Goal: Check status: Check status

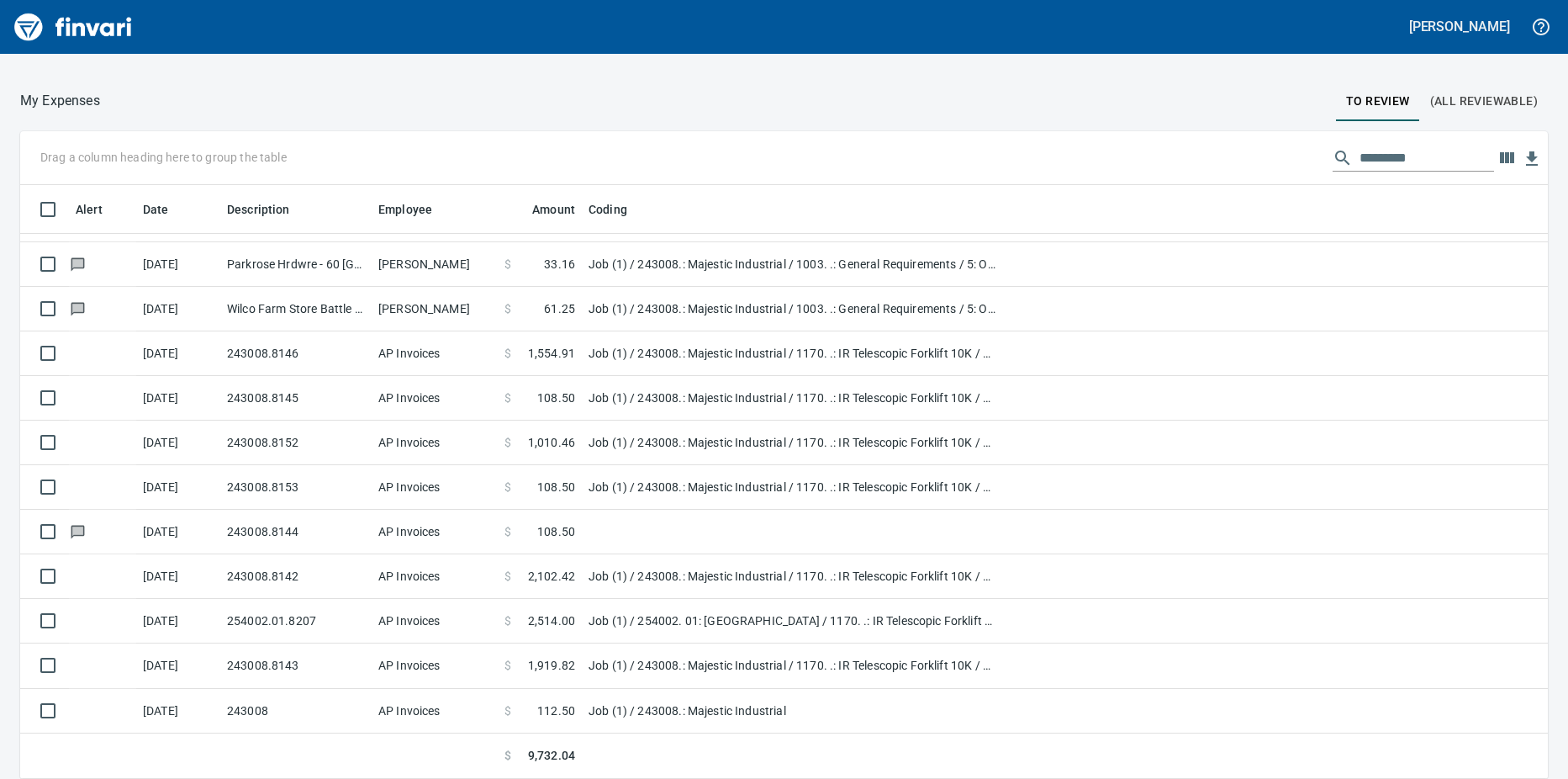
scroll to position [581, 1490]
click at [1500, 162] on icon "button" at bounding box center [1506, 157] width 15 height 11
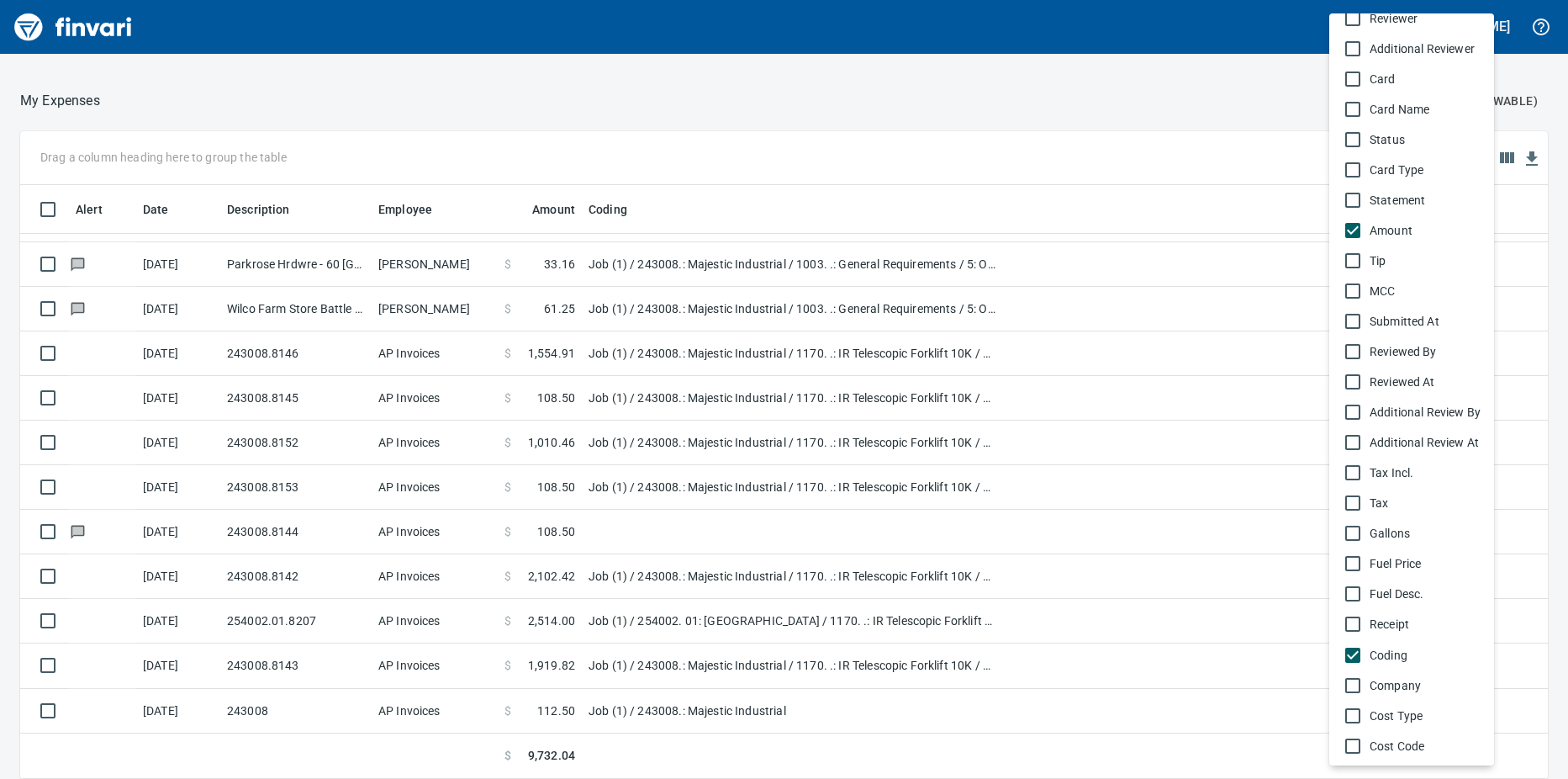
scroll to position [837, 0]
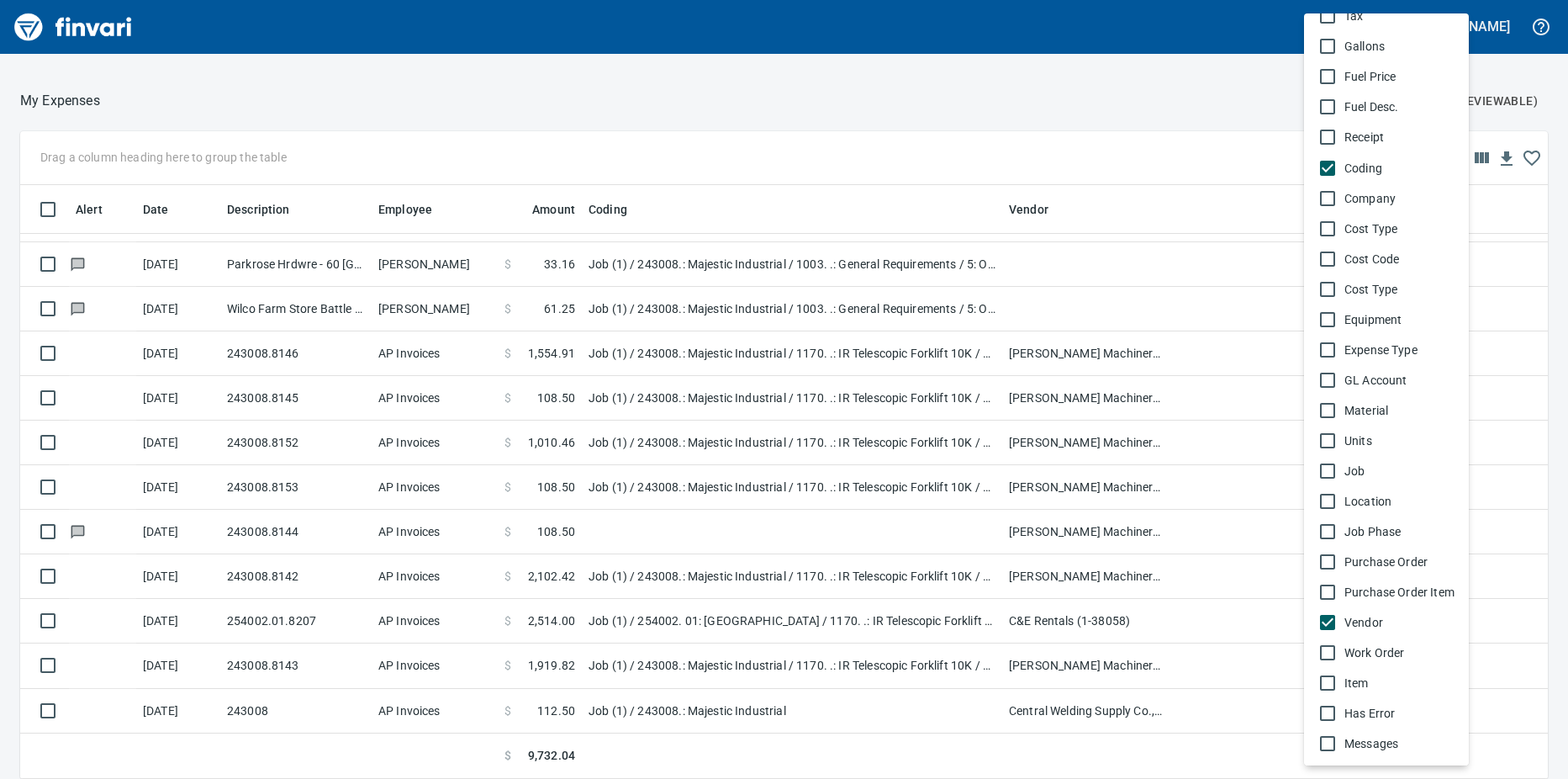
click at [950, 102] on div at bounding box center [784, 390] width 1568 height 779
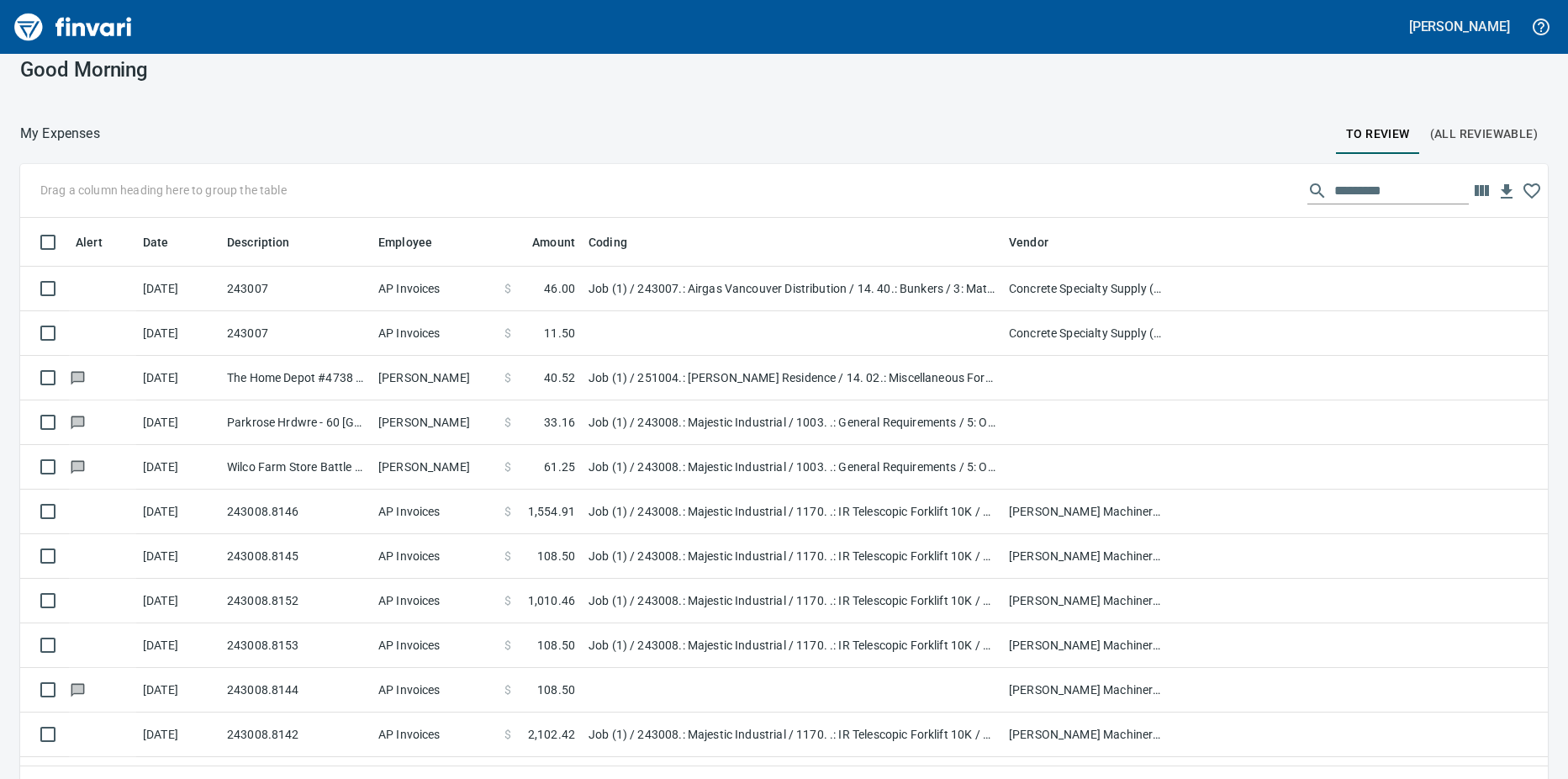
scroll to position [0, 0]
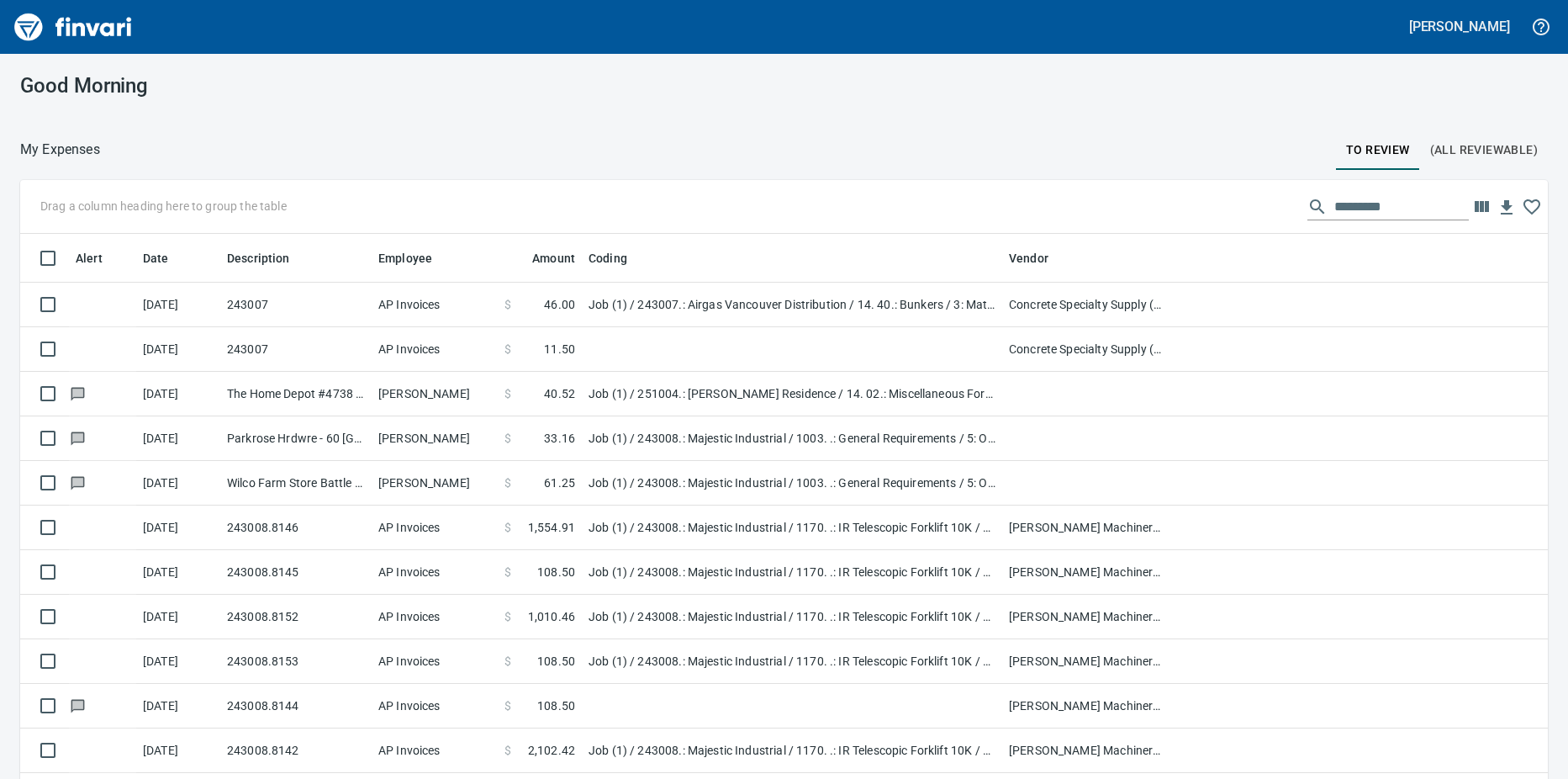
click at [497, 299] on td "AP Invoices" at bounding box center [434, 304] width 126 height 44
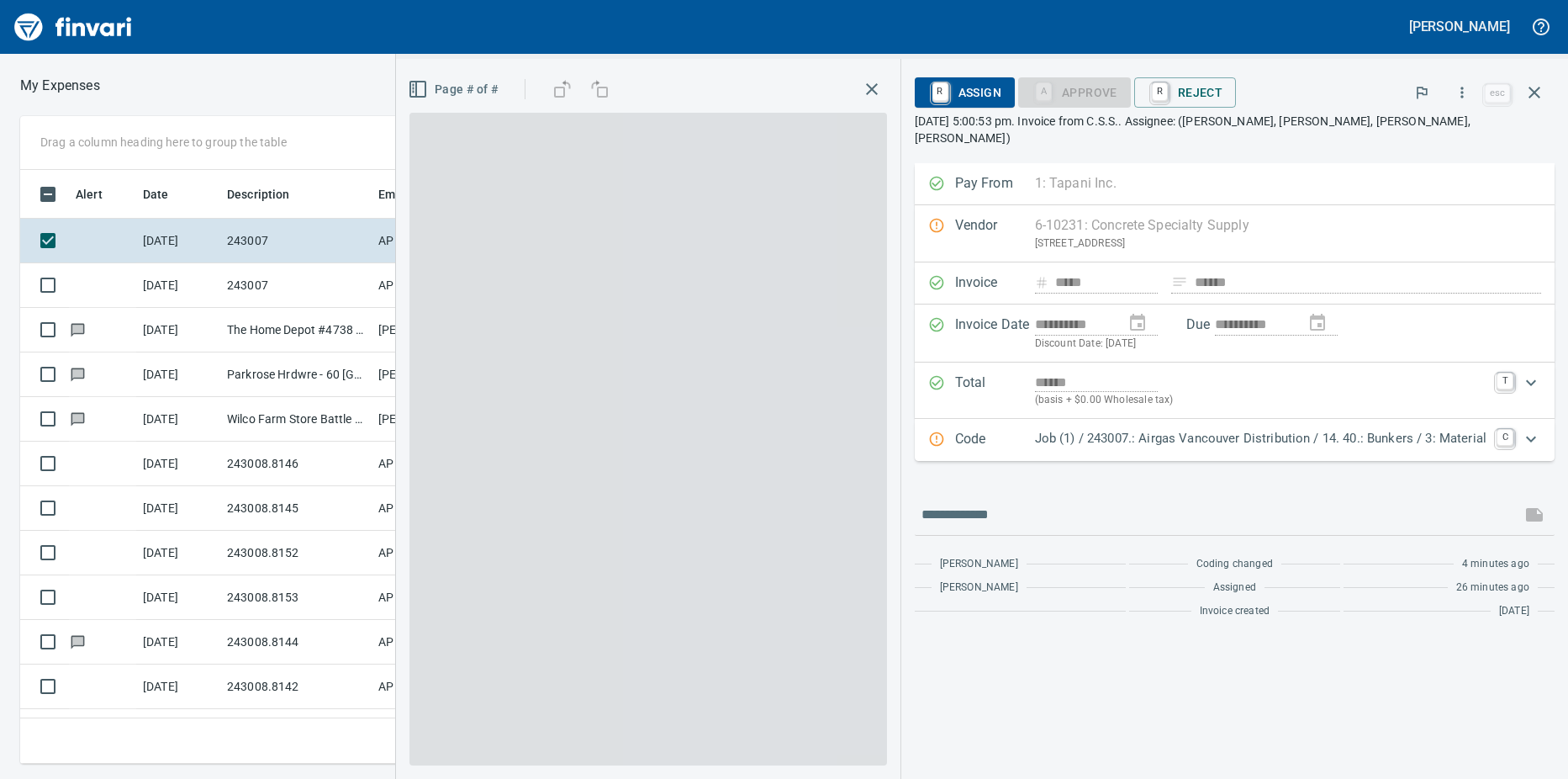
scroll to position [568, 1082]
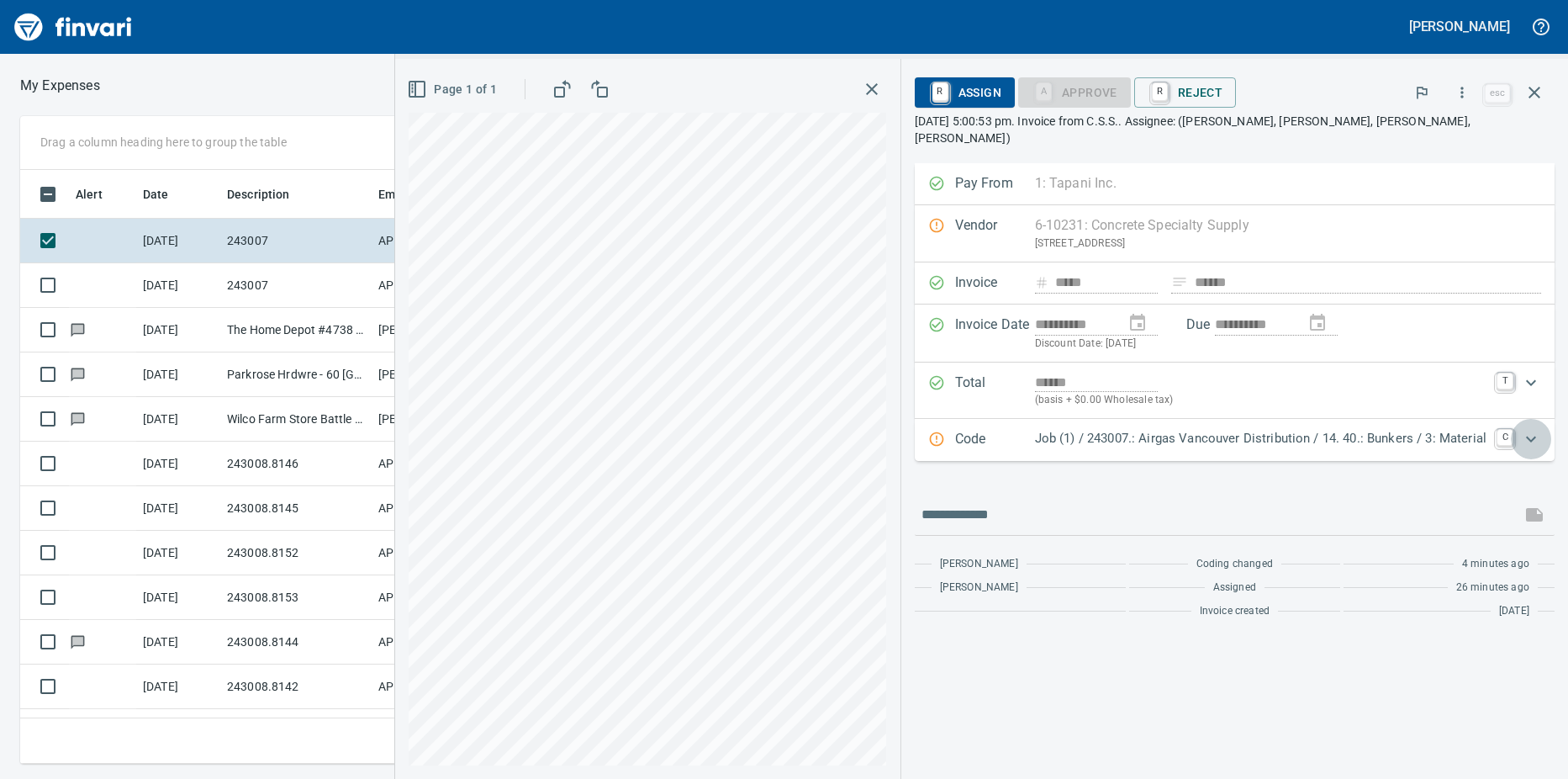
click at [1531, 429] on icon "Expand" at bounding box center [1531, 439] width 21 height 21
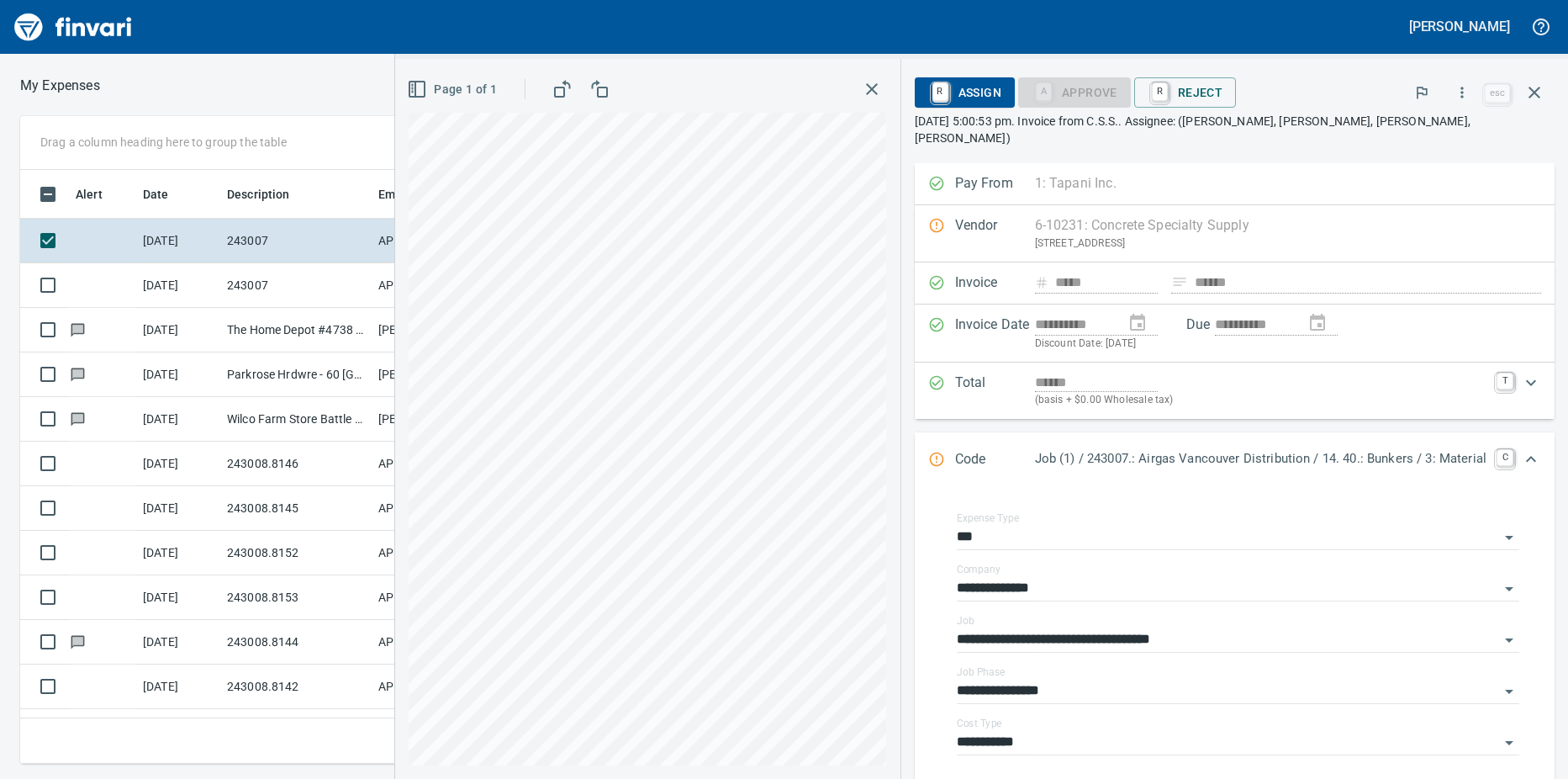
click at [935, 493] on div "**********" at bounding box center [1238, 641] width 606 height 296
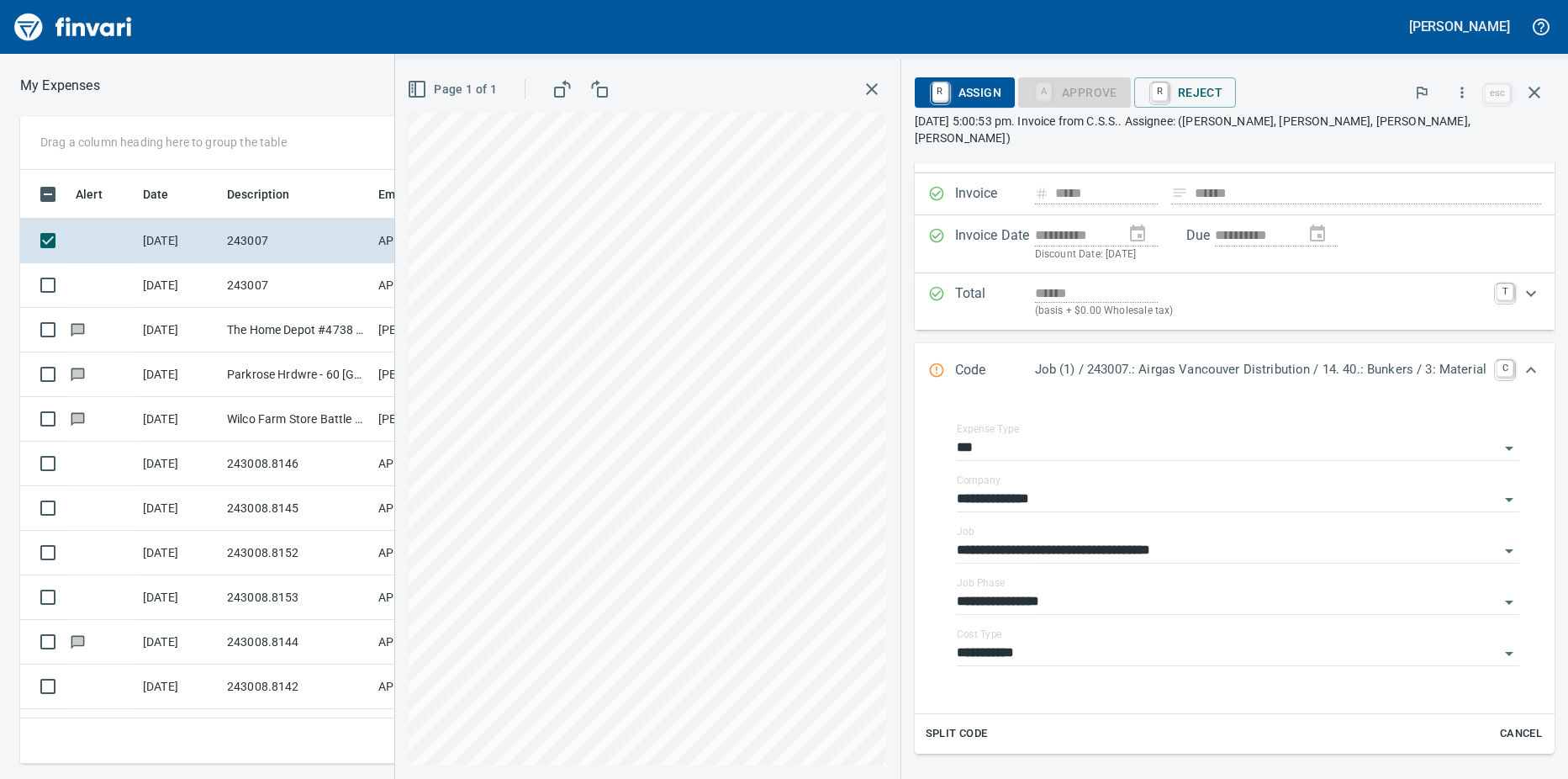
scroll to position [0, 0]
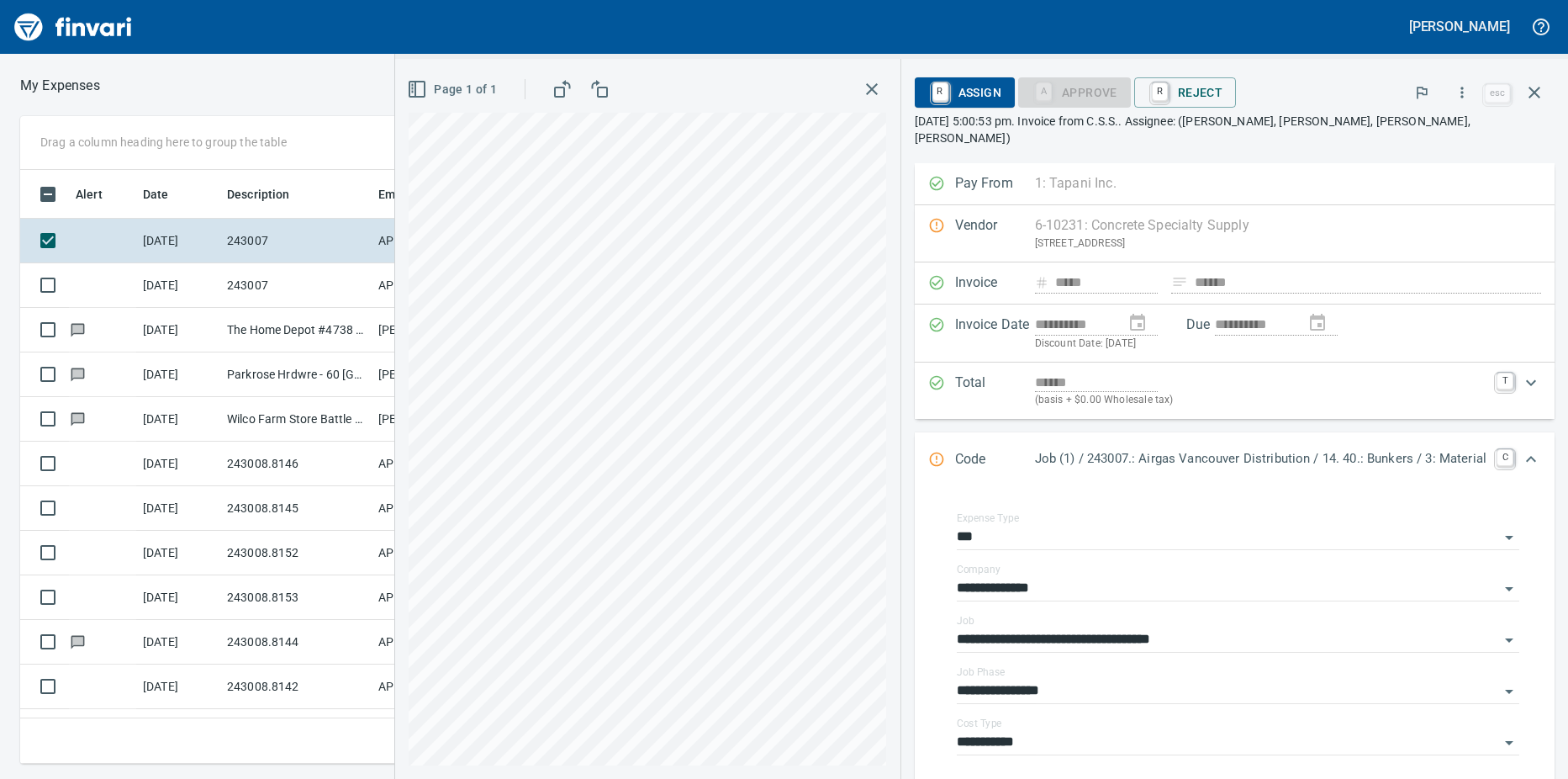
click at [926, 209] on div "Vendor 6-10231: Concrete Specialty Supply [STREET_ADDRESS] Clear" at bounding box center [1235, 234] width 639 height 57
click at [132, 322] on td at bounding box center [102, 330] width 68 height 44
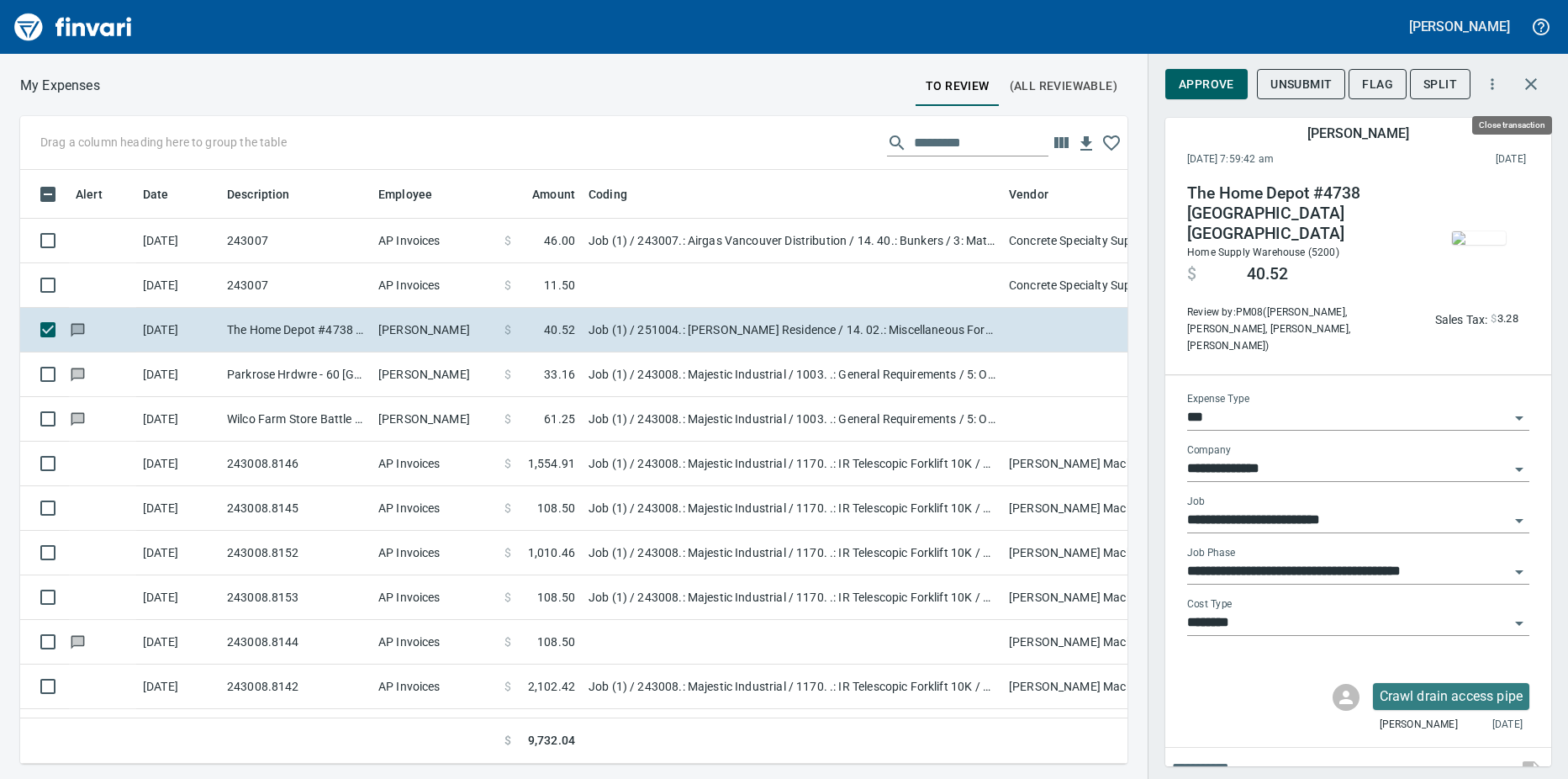
scroll to position [568, 1082]
click at [1539, 90] on icon "button" at bounding box center [1531, 83] width 21 height 21
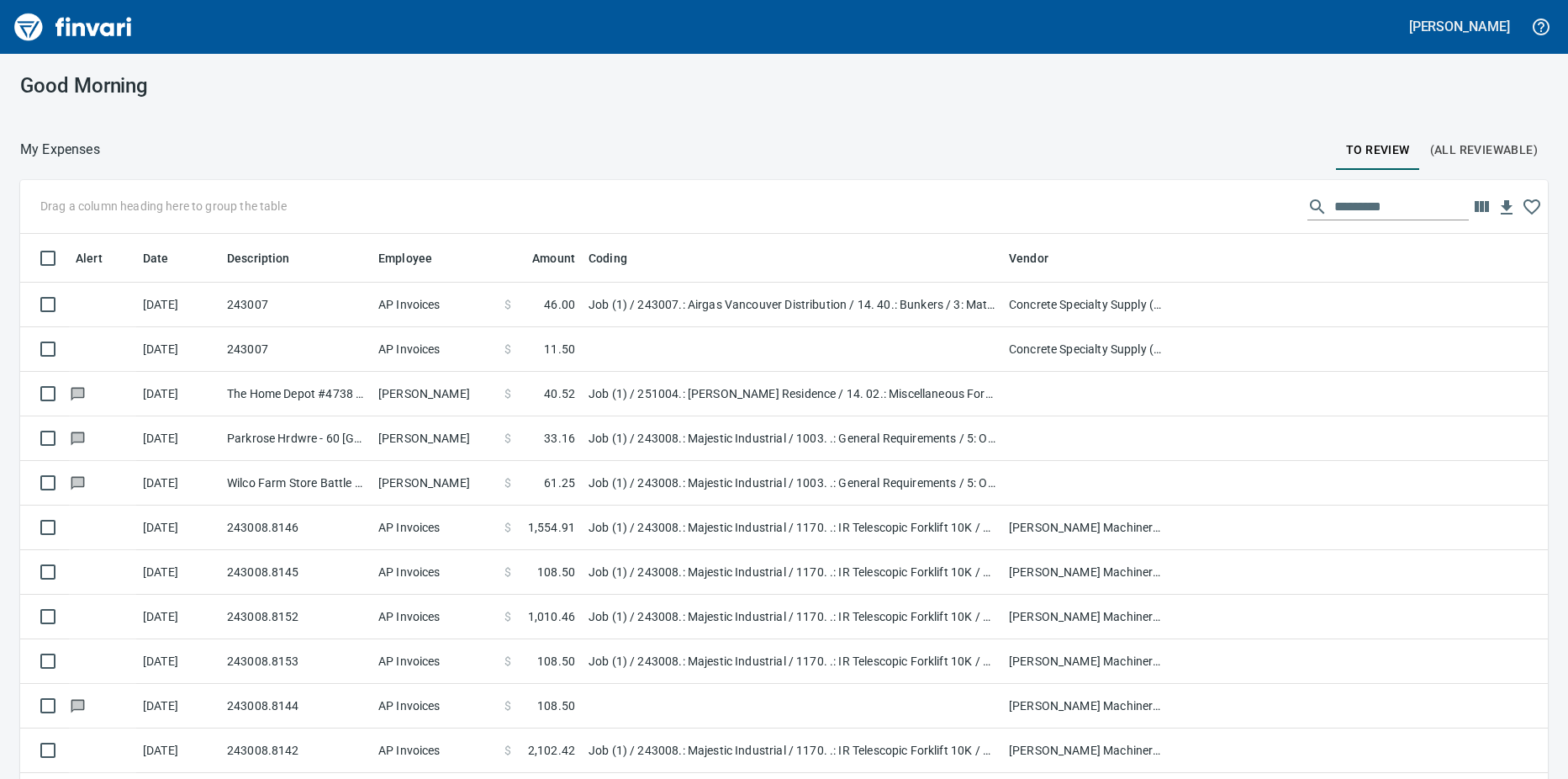
scroll to position [581, 1486]
click at [441, 442] on td "[PERSON_NAME]" at bounding box center [434, 438] width 126 height 44
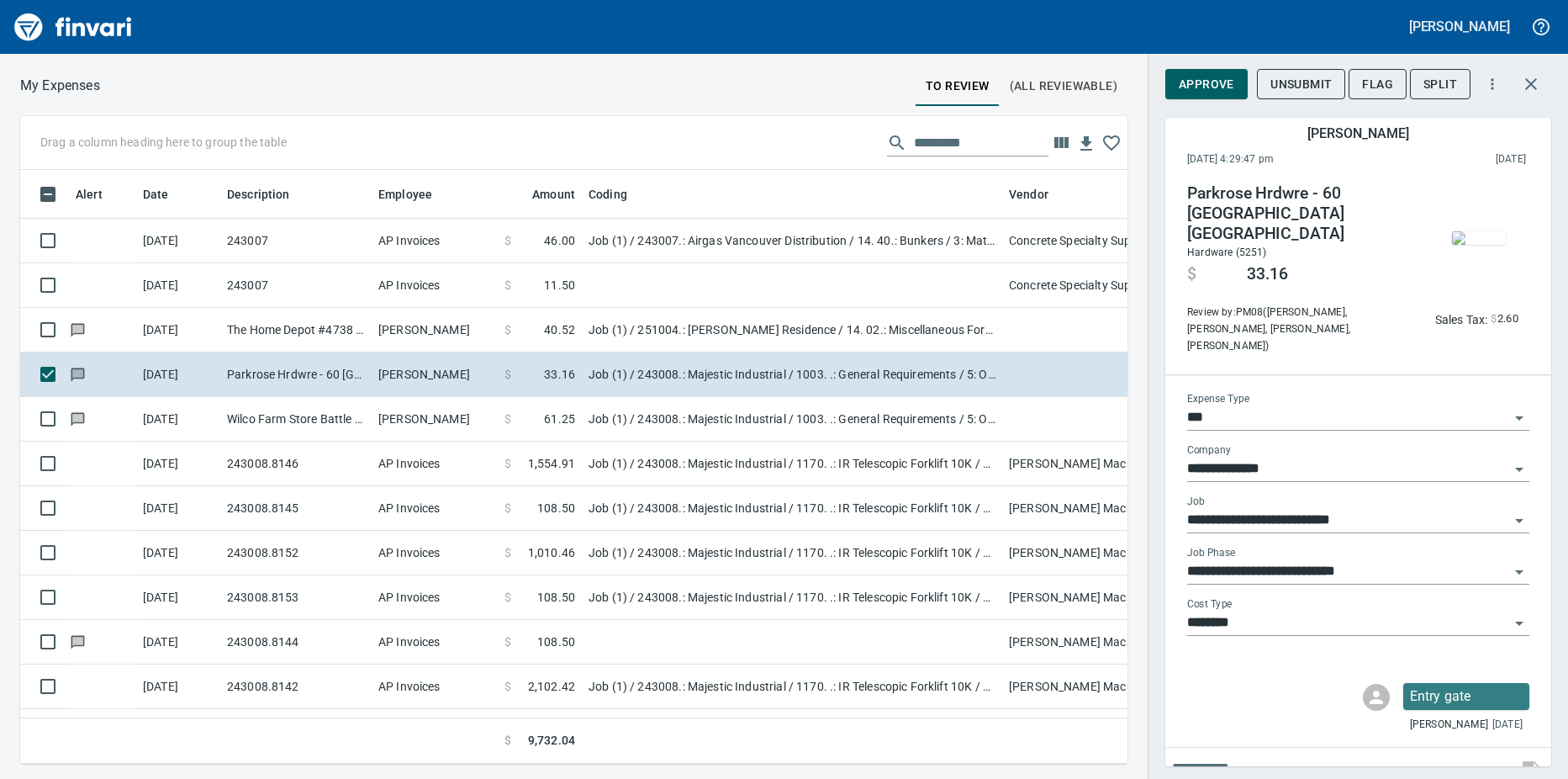
scroll to position [568, 1082]
click at [468, 466] on td "AP Invoices" at bounding box center [434, 463] width 126 height 44
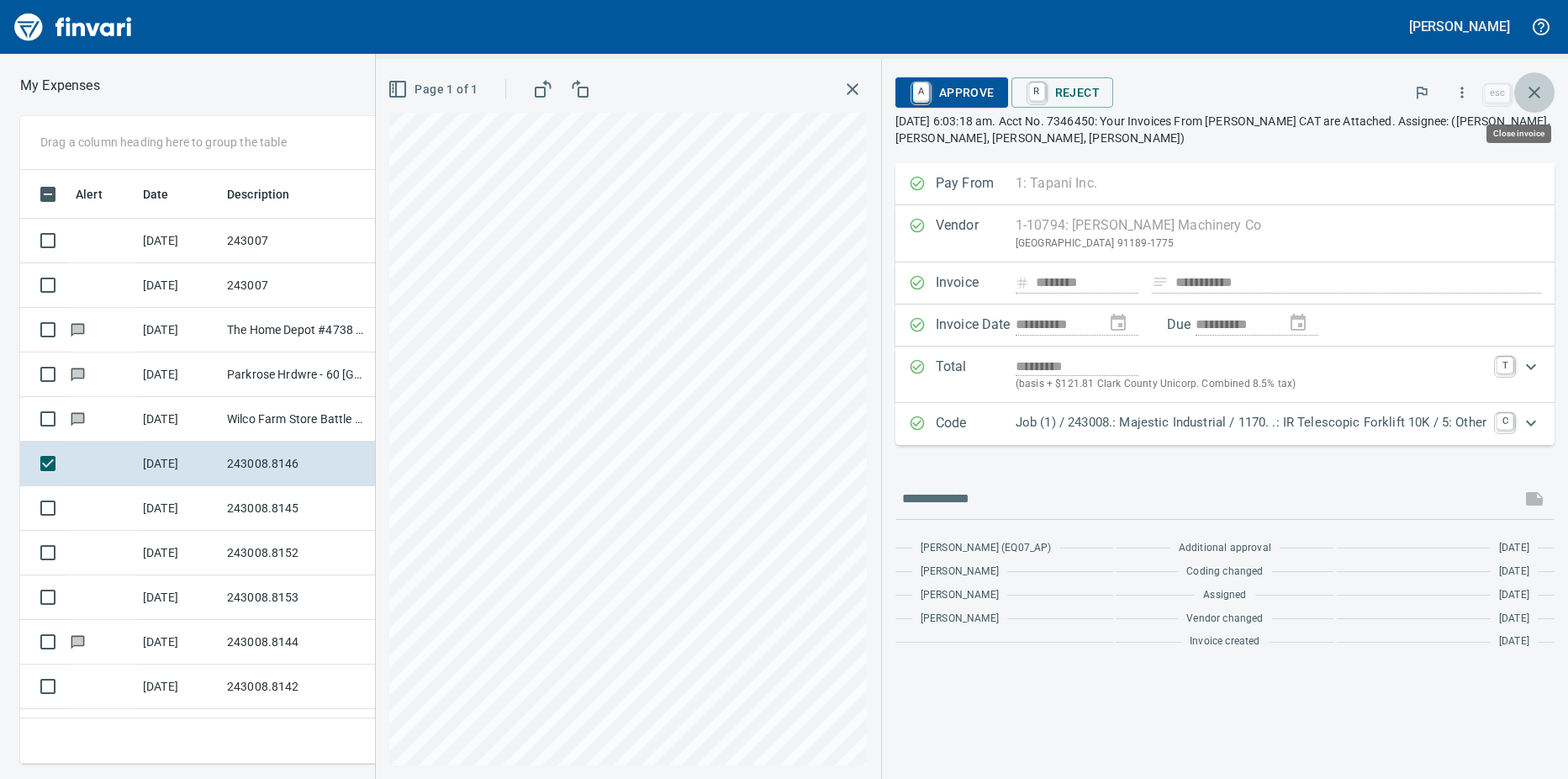
click at [1540, 83] on icon "button" at bounding box center [1534, 92] width 21 height 21
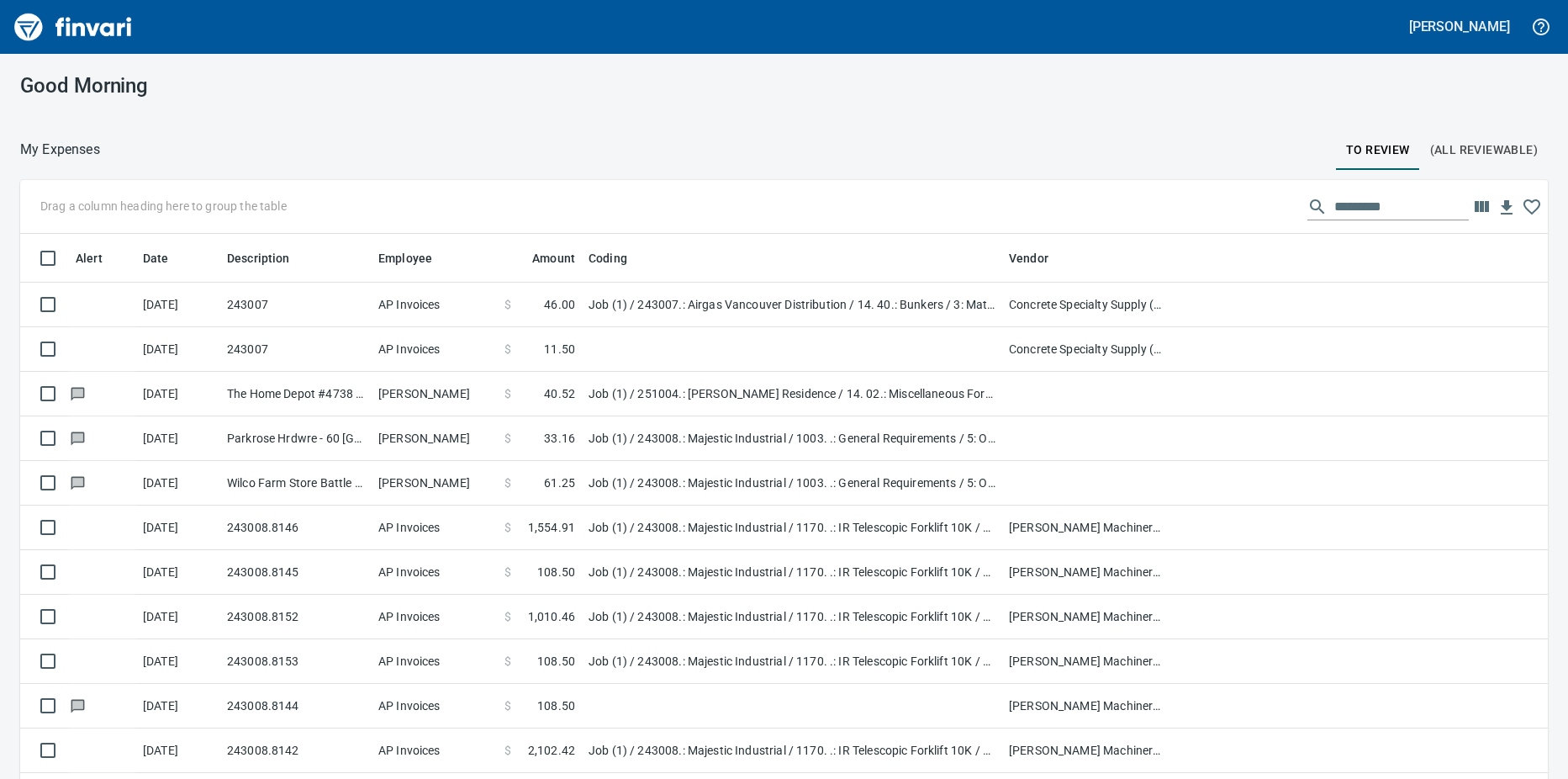
scroll to position [581, 1490]
